Goal: Transaction & Acquisition: Purchase product/service

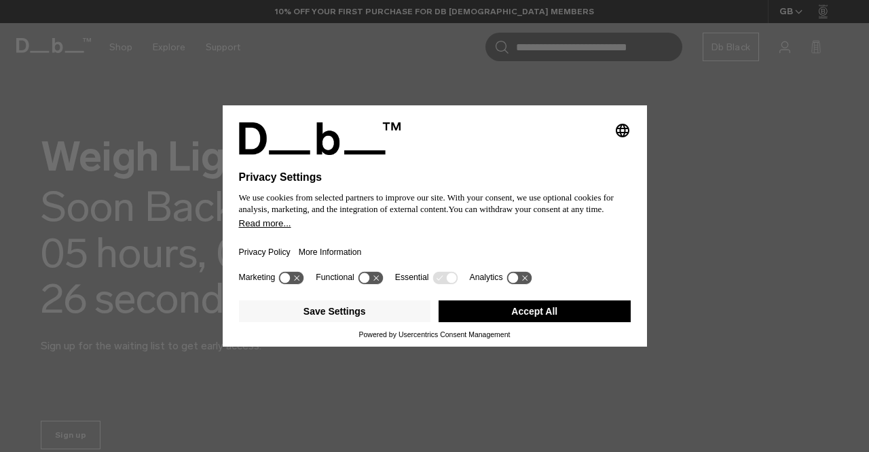
click at [559, 313] on button "Accept All" at bounding box center [535, 311] width 192 height 22
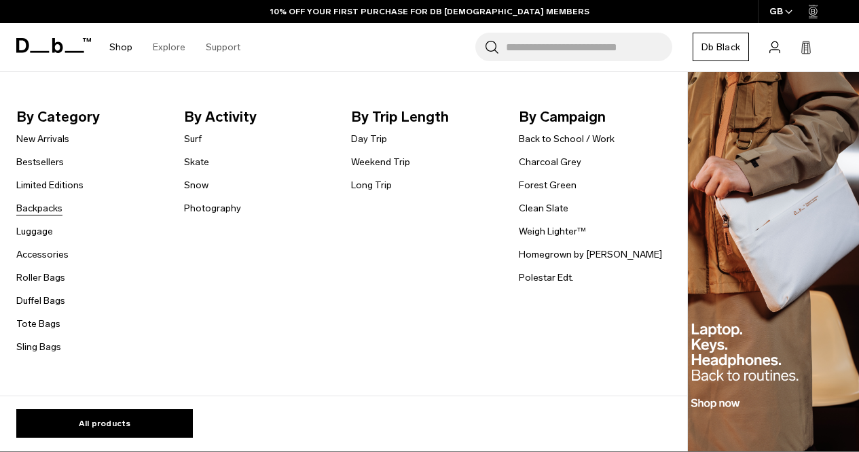
click at [56, 206] on link "Backpacks" at bounding box center [39, 208] width 46 height 14
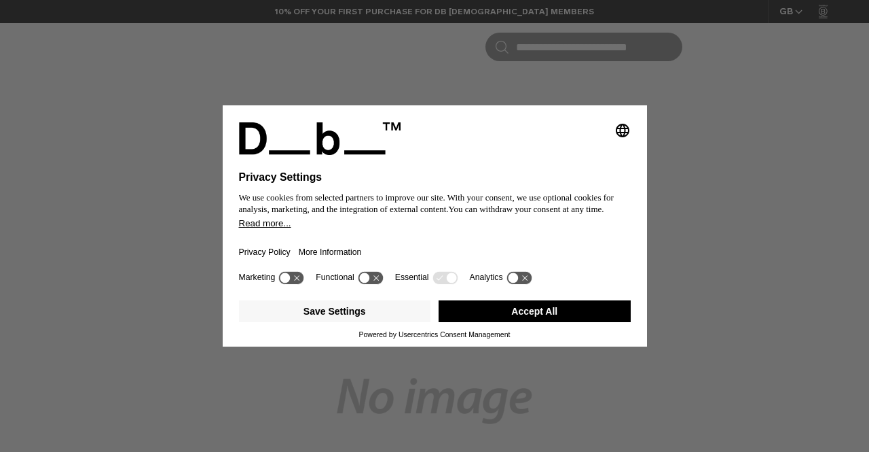
click at [583, 315] on button "Accept All" at bounding box center [535, 311] width 192 height 22
click at [570, 307] on button "Accept All" at bounding box center [535, 311] width 192 height 22
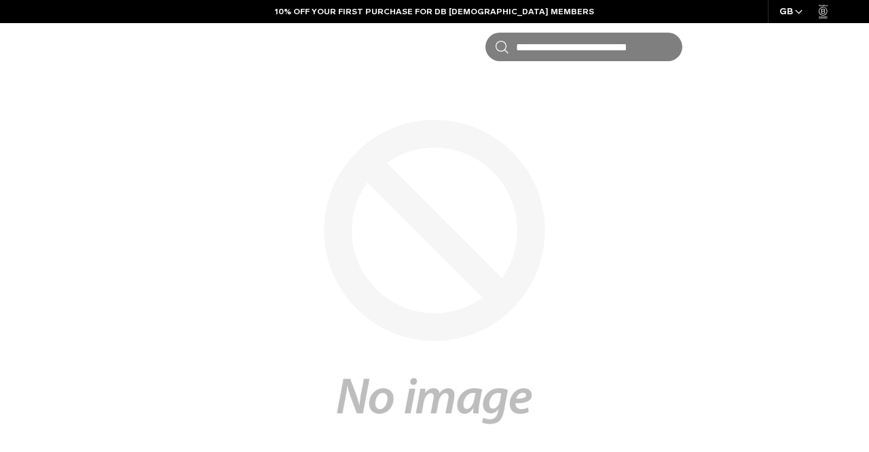
click at [528, 309] on div "Oops, you stacked. You’re barking up the wrong tree here. Let’s take you back t…" at bounding box center [435, 393] width 788 height 300
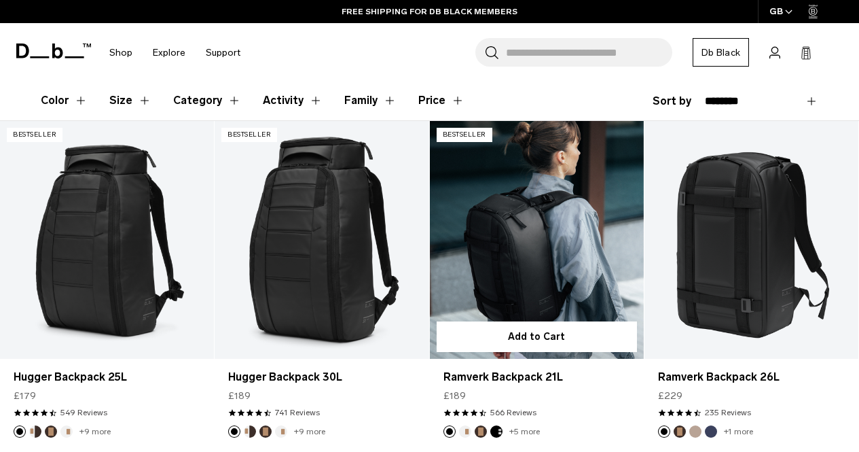
scroll to position [204, 0]
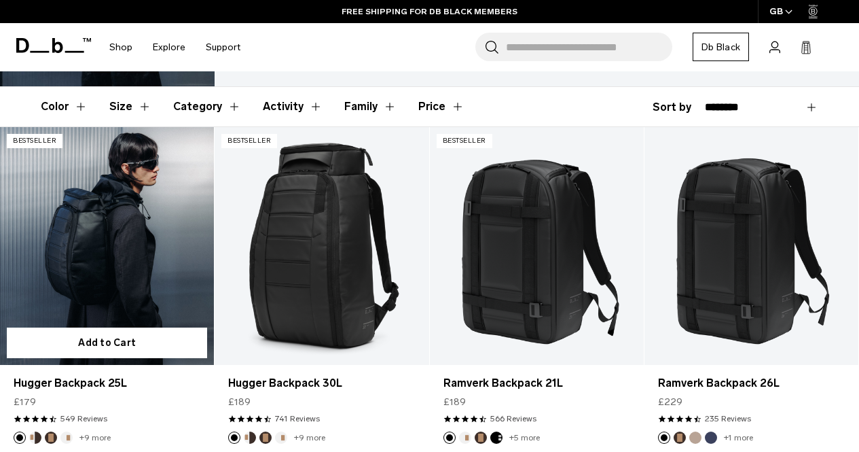
click at [82, 256] on link "Hugger Backpack 25L" at bounding box center [107, 246] width 214 height 238
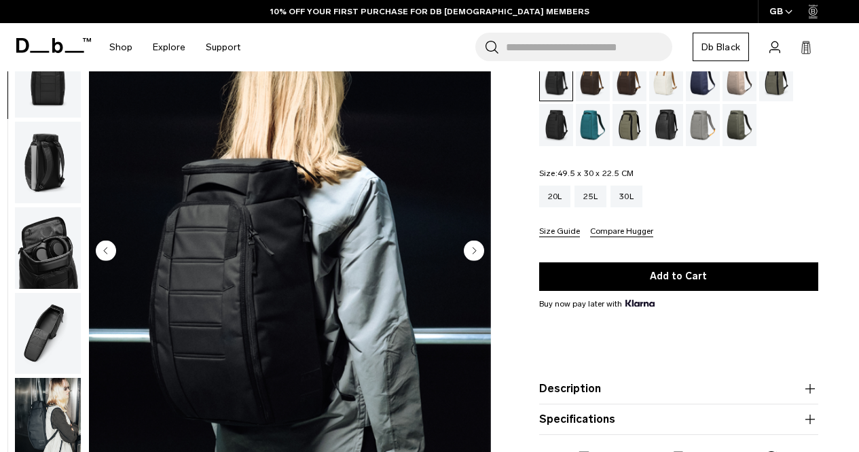
scroll to position [68, 0]
